Goal: Find specific page/section: Find specific page/section

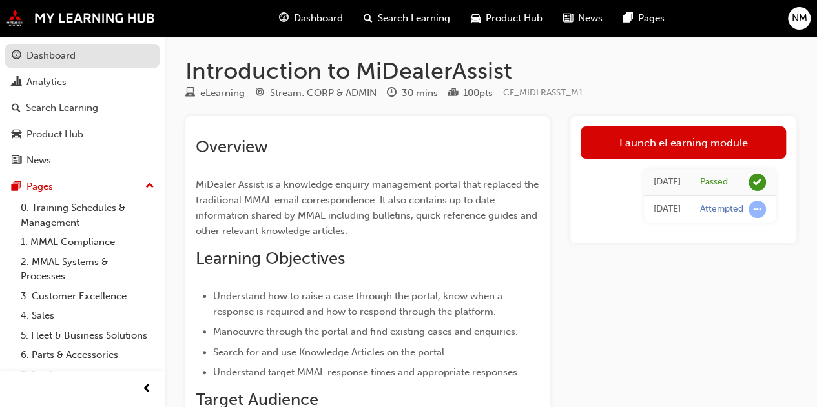
click at [64, 58] on div "Dashboard" at bounding box center [50, 55] width 49 height 15
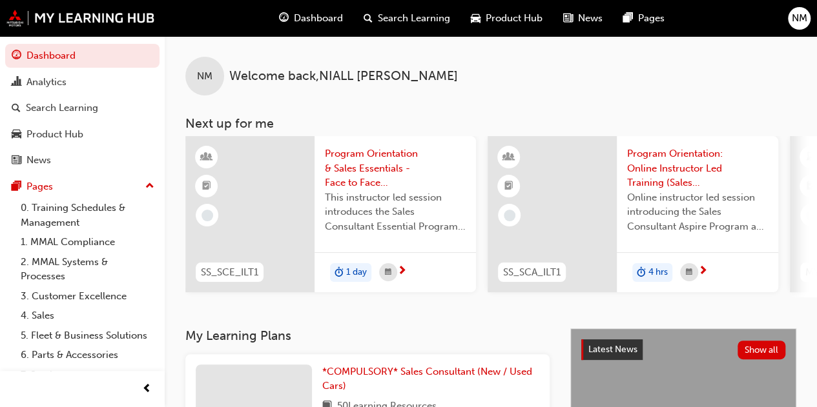
click at [305, 20] on span "Dashboard" at bounding box center [318, 18] width 49 height 15
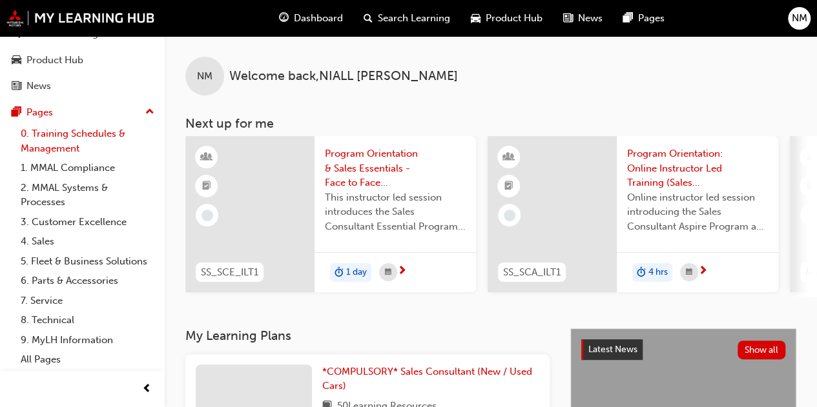
click at [62, 127] on link "0. Training Schedules & Management" at bounding box center [87, 141] width 144 height 34
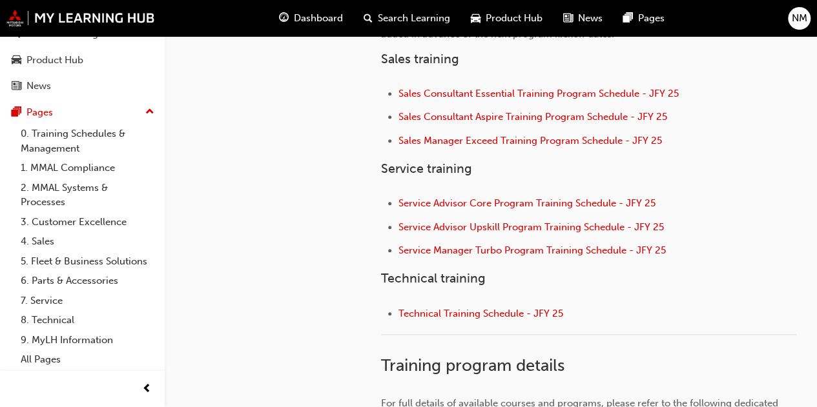
scroll to position [323, 0]
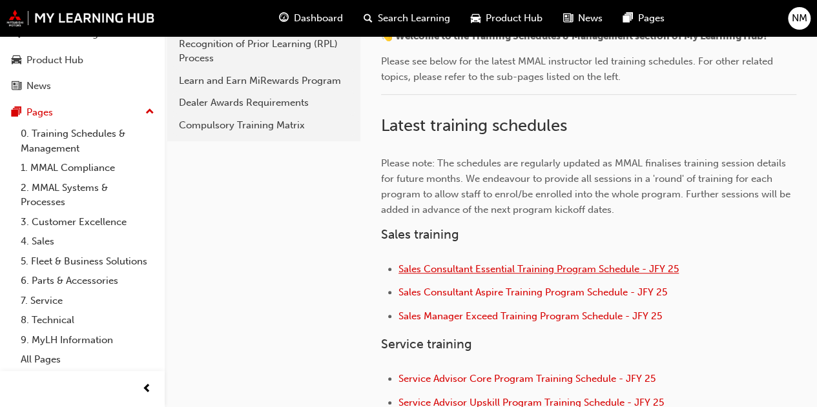
click at [498, 272] on span "Sales Consultant Essential Training Program Schedule - JFY 25" at bounding box center [538, 269] width 280 height 12
